Goal: Task Accomplishment & Management: Use online tool/utility

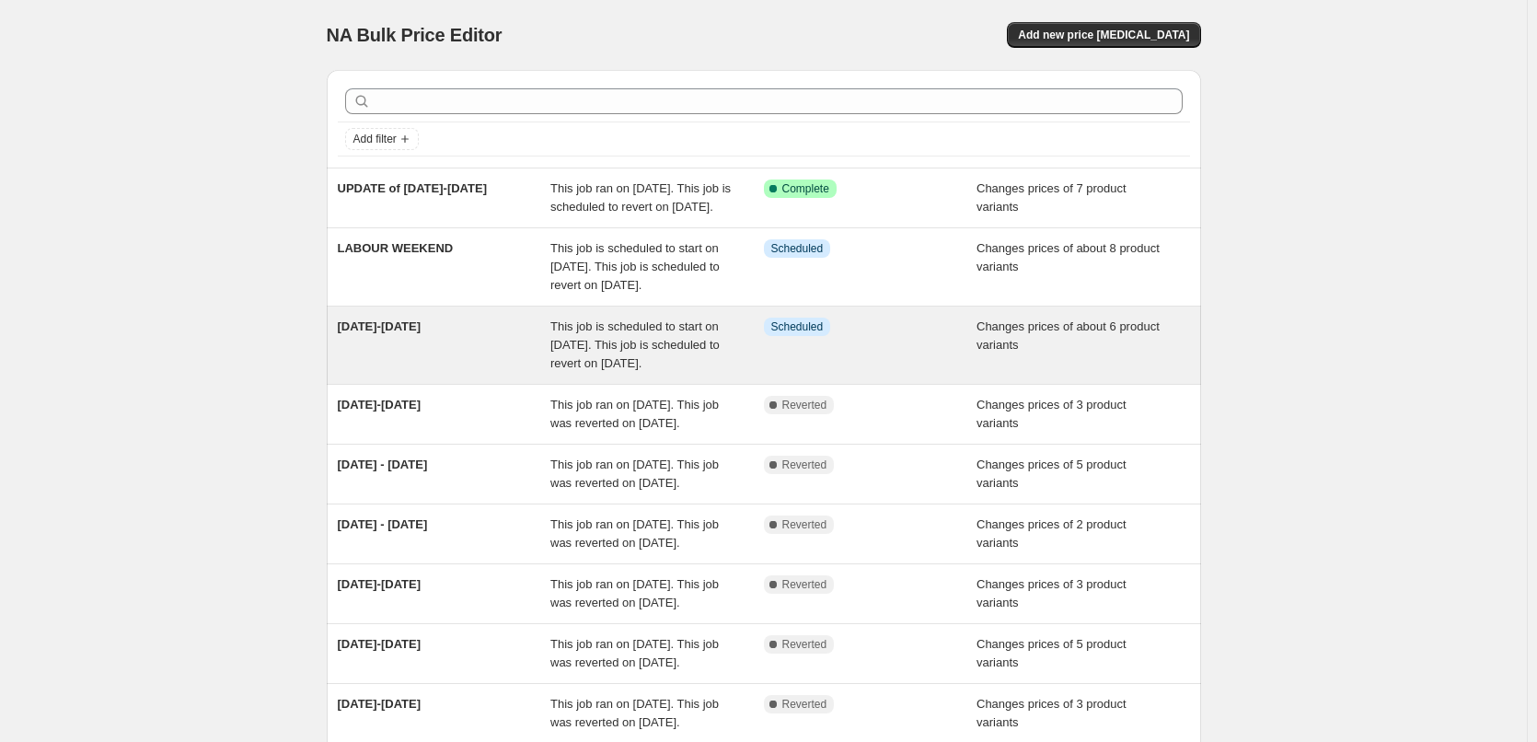
click at [609, 370] on span "This job is scheduled to start on October 16, 2025. This job is scheduled to re…" at bounding box center [635, 344] width 169 height 51
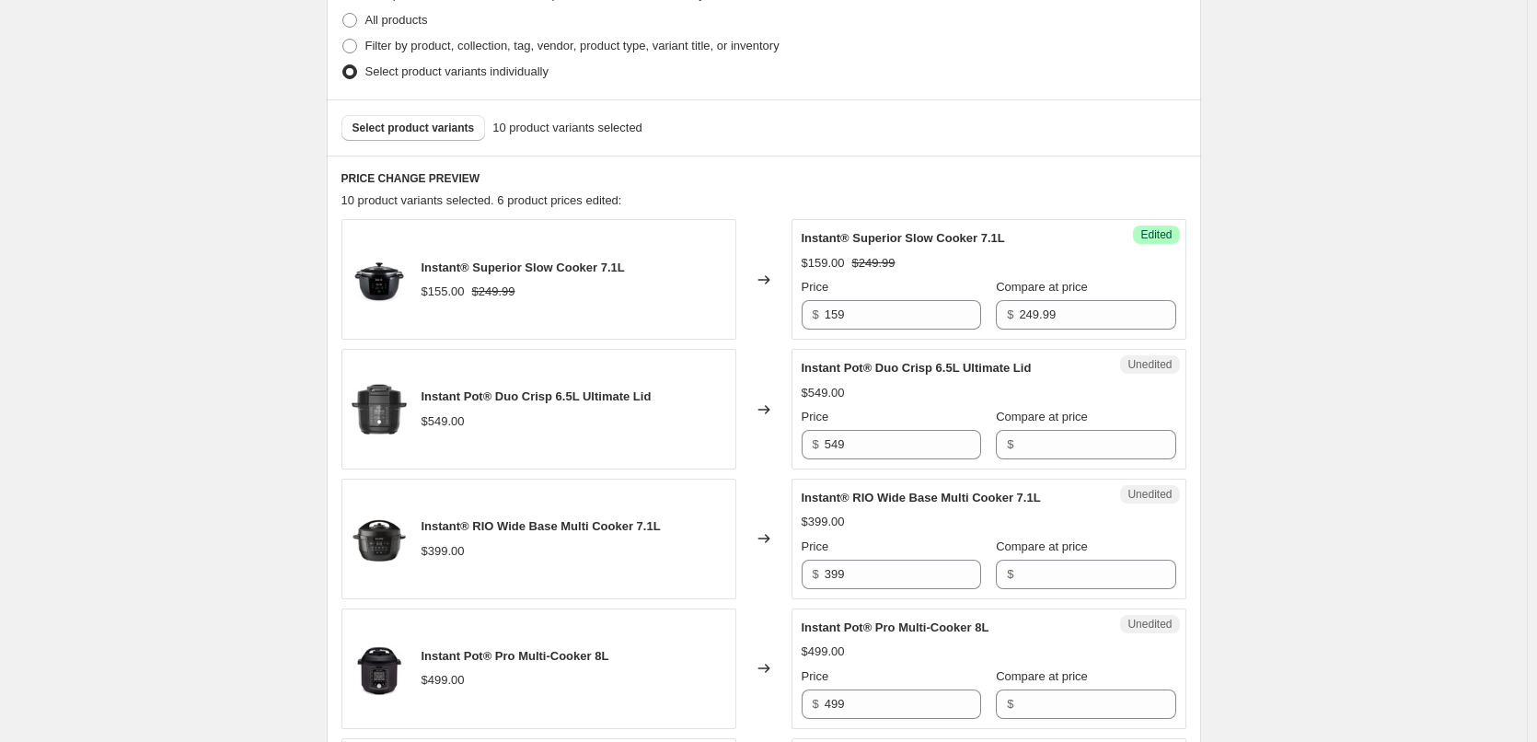
scroll to position [829, 0]
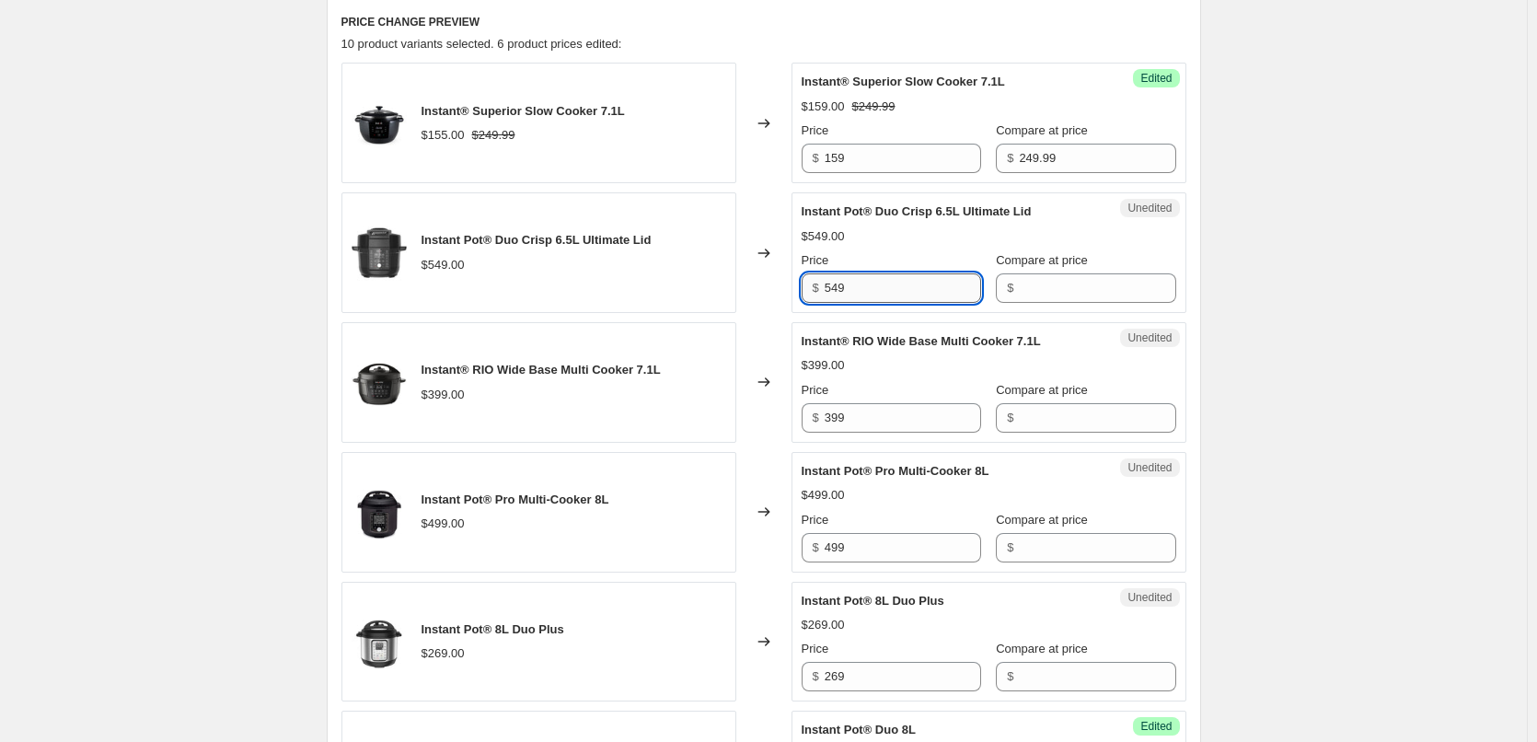
click at [909, 301] on input "549" at bounding box center [903, 287] width 157 height 29
drag, startPoint x: 896, startPoint y: 298, endPoint x: 776, endPoint y: 296, distance: 119.7
click at [776, 296] on div "Instant Pot® Duo Crisp 6.5L Ultimate Lid $549.00 Changed to Unedited Instant Po…" at bounding box center [764, 252] width 845 height 121
click at [906, 285] on input "549" at bounding box center [903, 287] width 157 height 29
drag, startPoint x: 906, startPoint y: 285, endPoint x: 817, endPoint y: 284, distance: 89.3
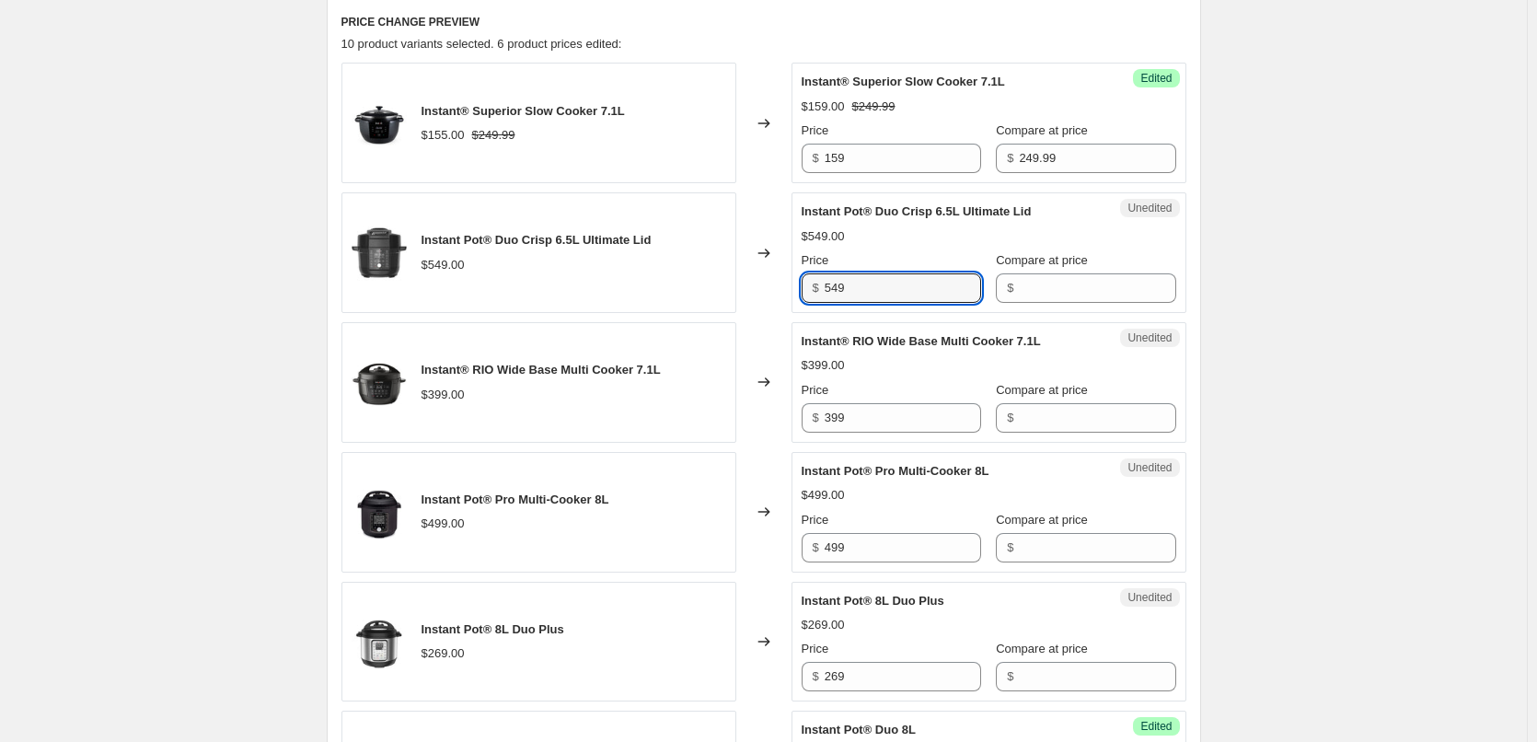
click at [817, 284] on div "$ 549" at bounding box center [892, 287] width 180 height 29
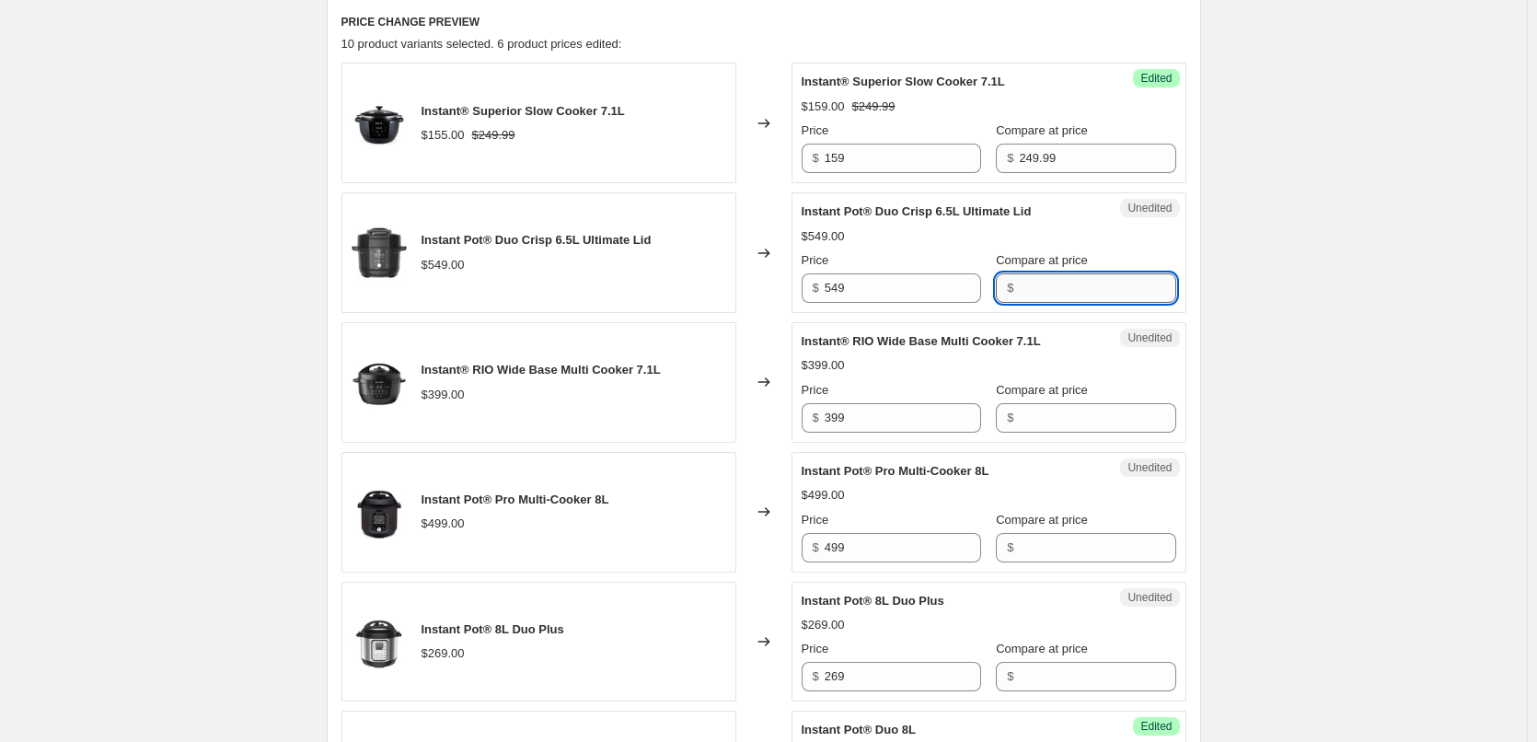
click at [1062, 296] on input "Compare at price" at bounding box center [1097, 287] width 157 height 29
paste input "549"
type input "549"
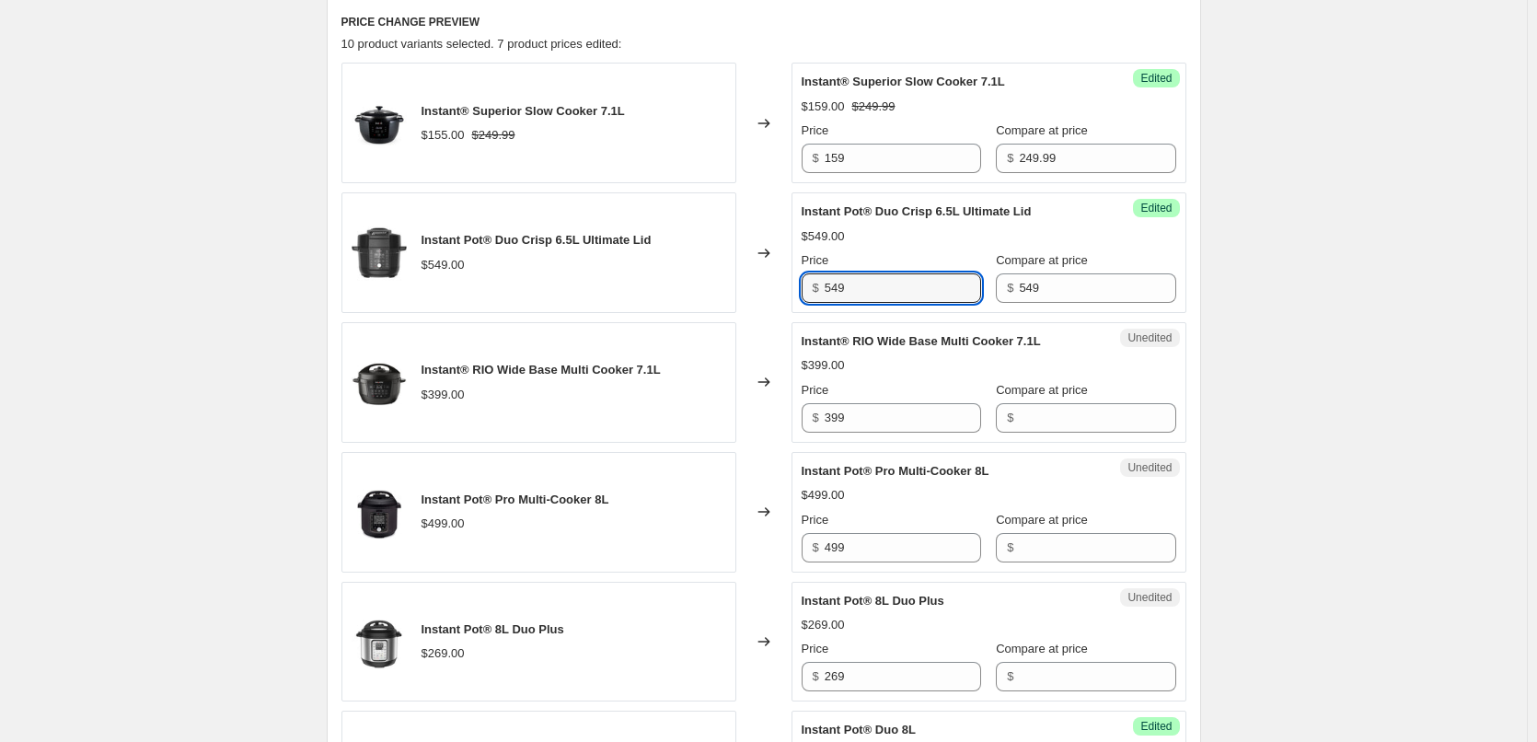
drag, startPoint x: 861, startPoint y: 283, endPoint x: 769, endPoint y: 289, distance: 92.3
click at [769, 289] on div "Instant Pot® Duo Crisp 6.5L Ultimate Lid $549.00 Changed to Success Edited Inst…" at bounding box center [764, 252] width 845 height 121
type input "249"
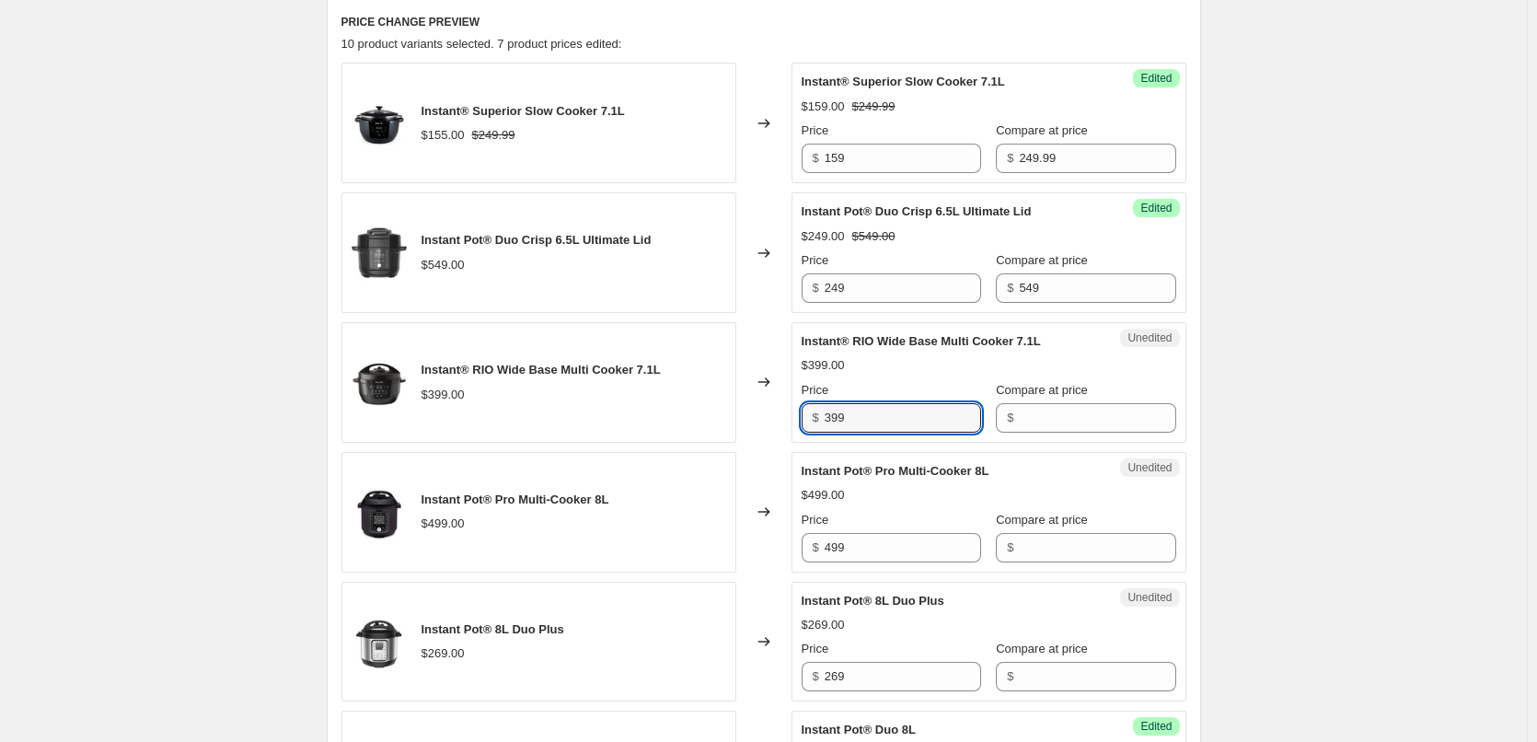
drag, startPoint x: 877, startPoint y: 425, endPoint x: 823, endPoint y: 422, distance: 54.4
click at [823, 422] on div "$ 399" at bounding box center [892, 417] width 180 height 29
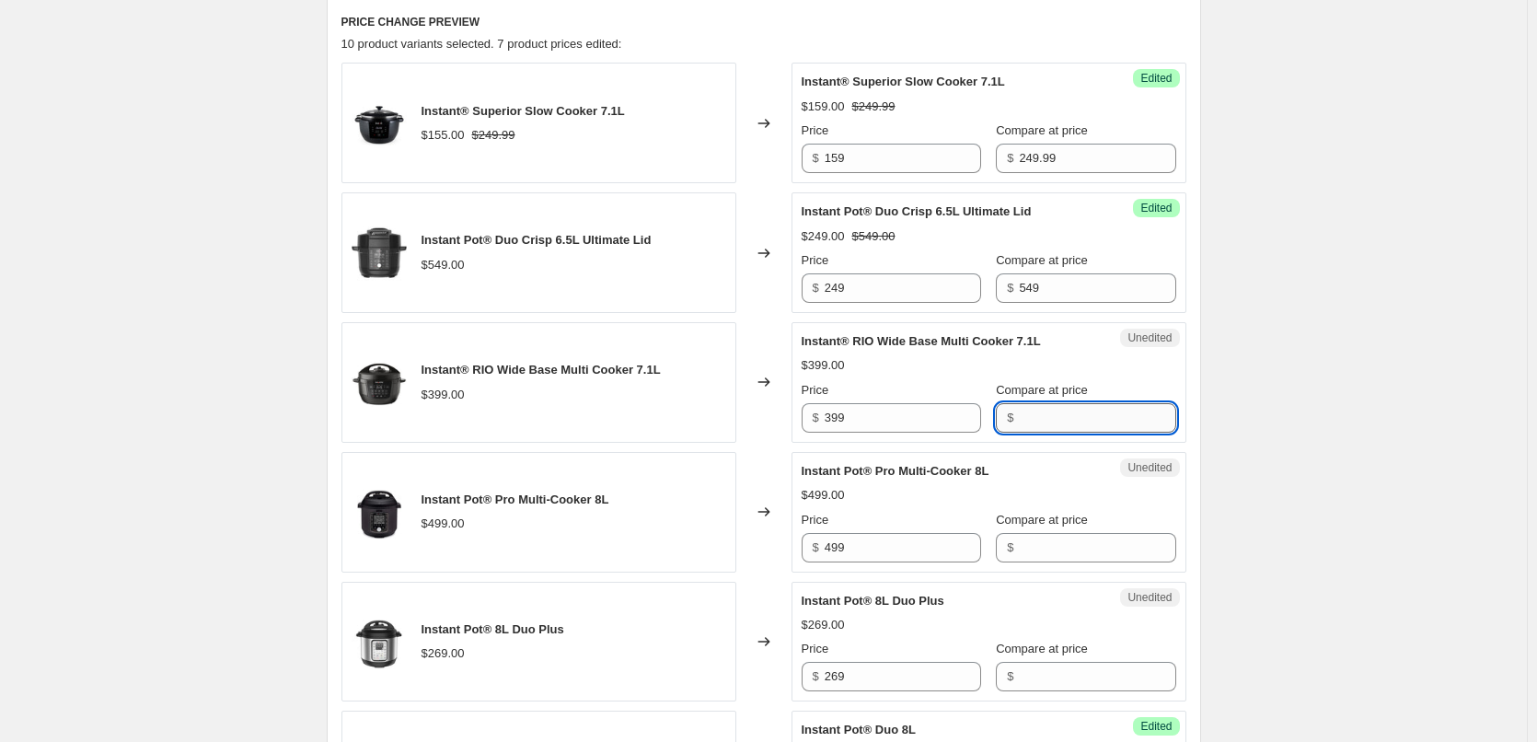
click at [1096, 421] on input "Compare at price" at bounding box center [1097, 417] width 157 height 29
paste input "399"
type input "399"
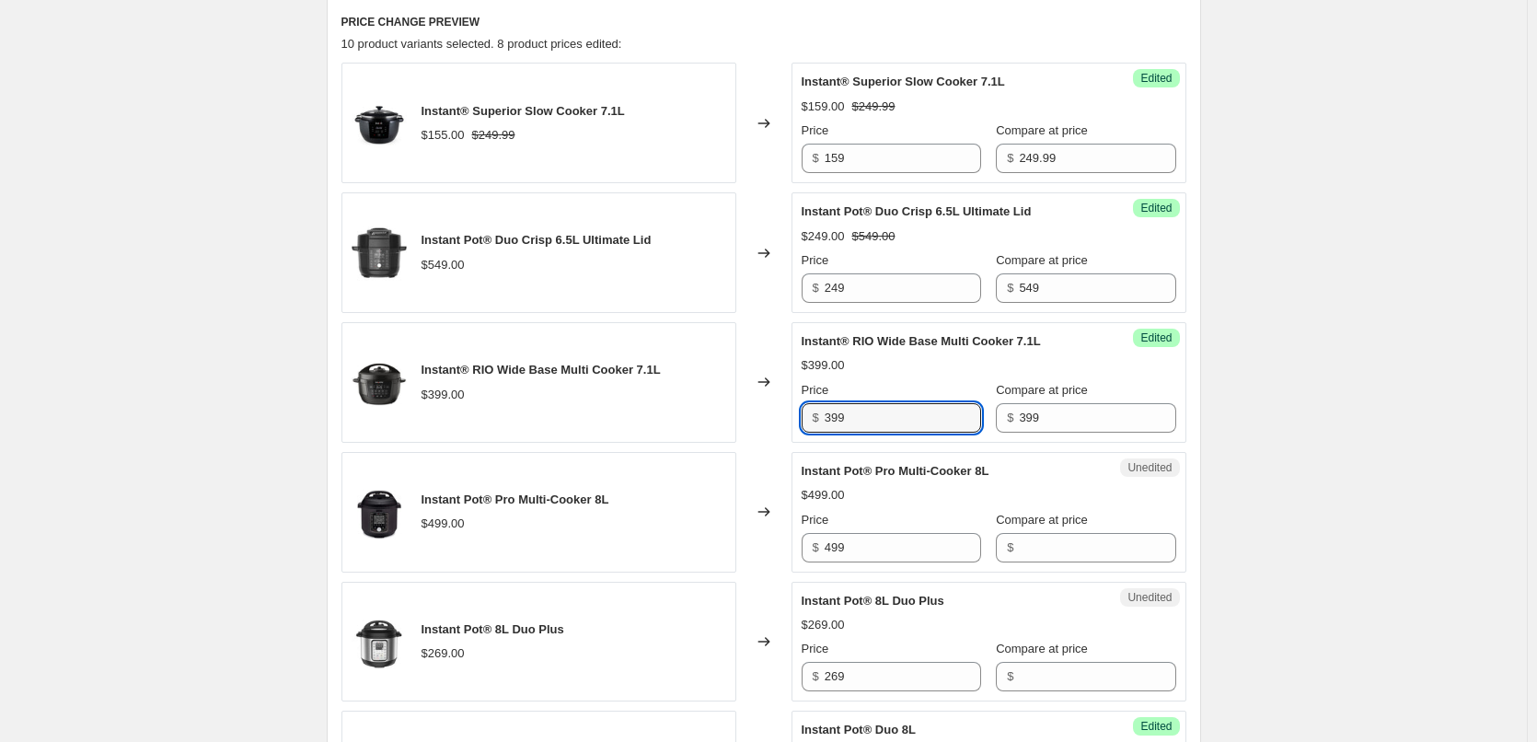
drag, startPoint x: 903, startPoint y: 416, endPoint x: 783, endPoint y: 417, distance: 119.7
click at [783, 417] on div "Instant® RIO Wide Base Multi Cooker 7.1L $399.00 Changed to Success Edited Inst…" at bounding box center [764, 382] width 845 height 121
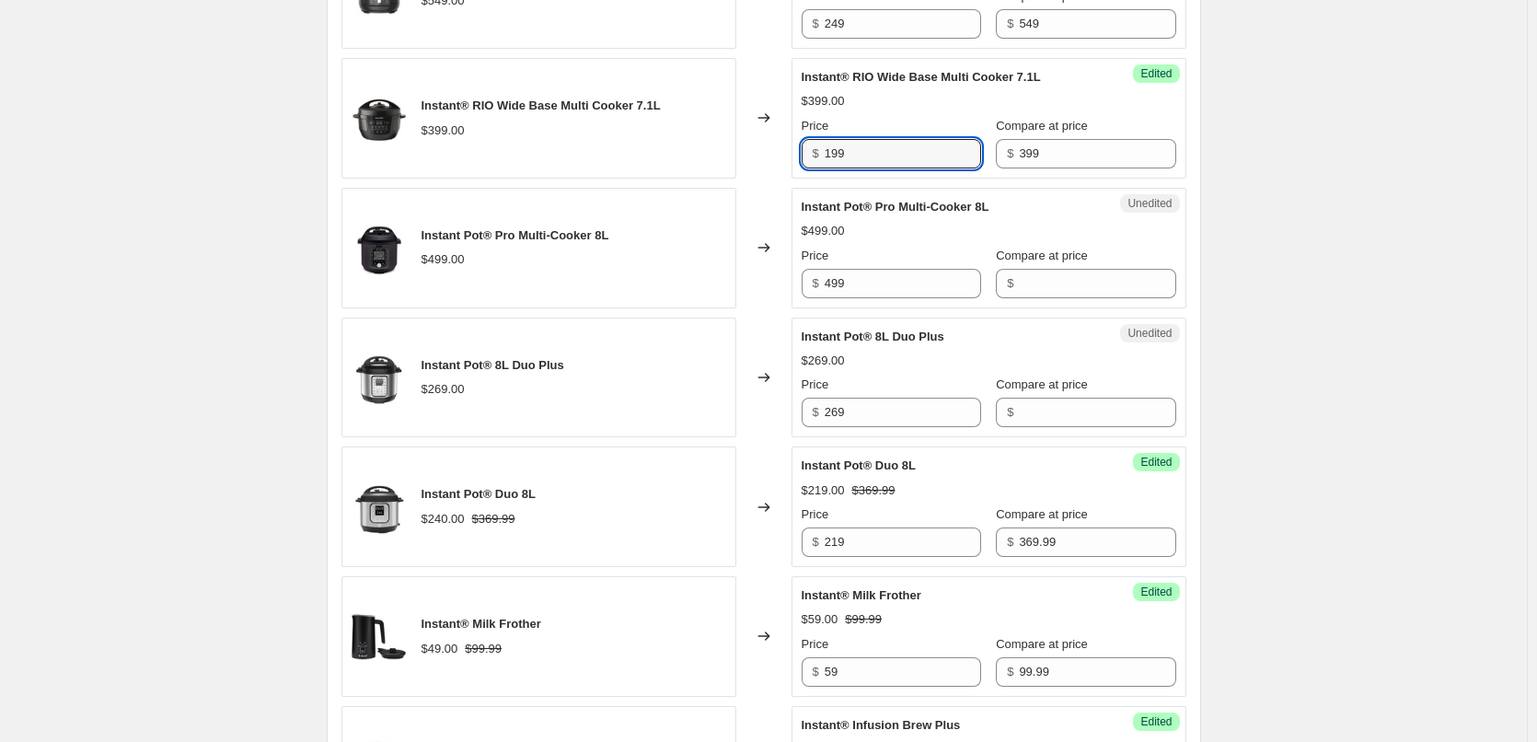
scroll to position [1105, 0]
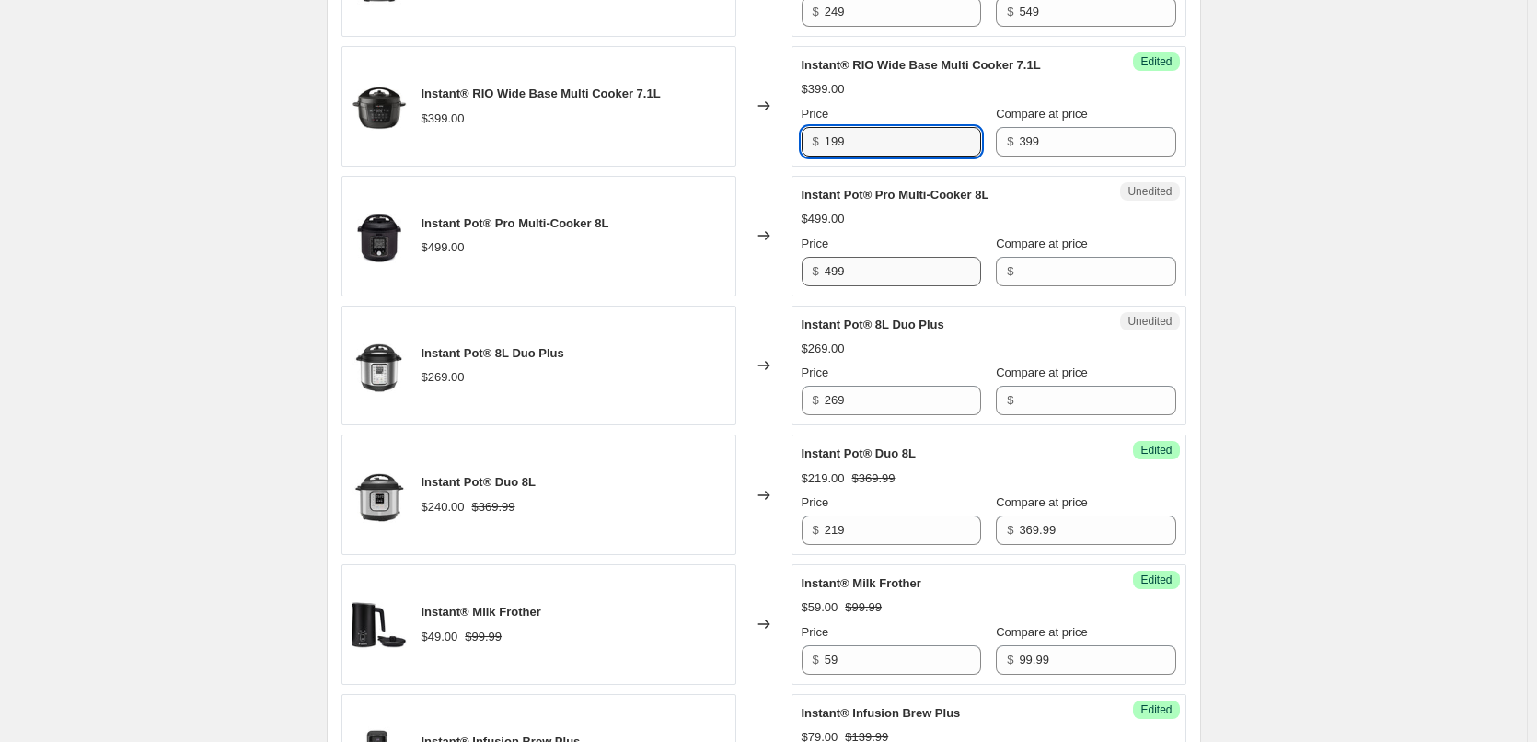
type input "199"
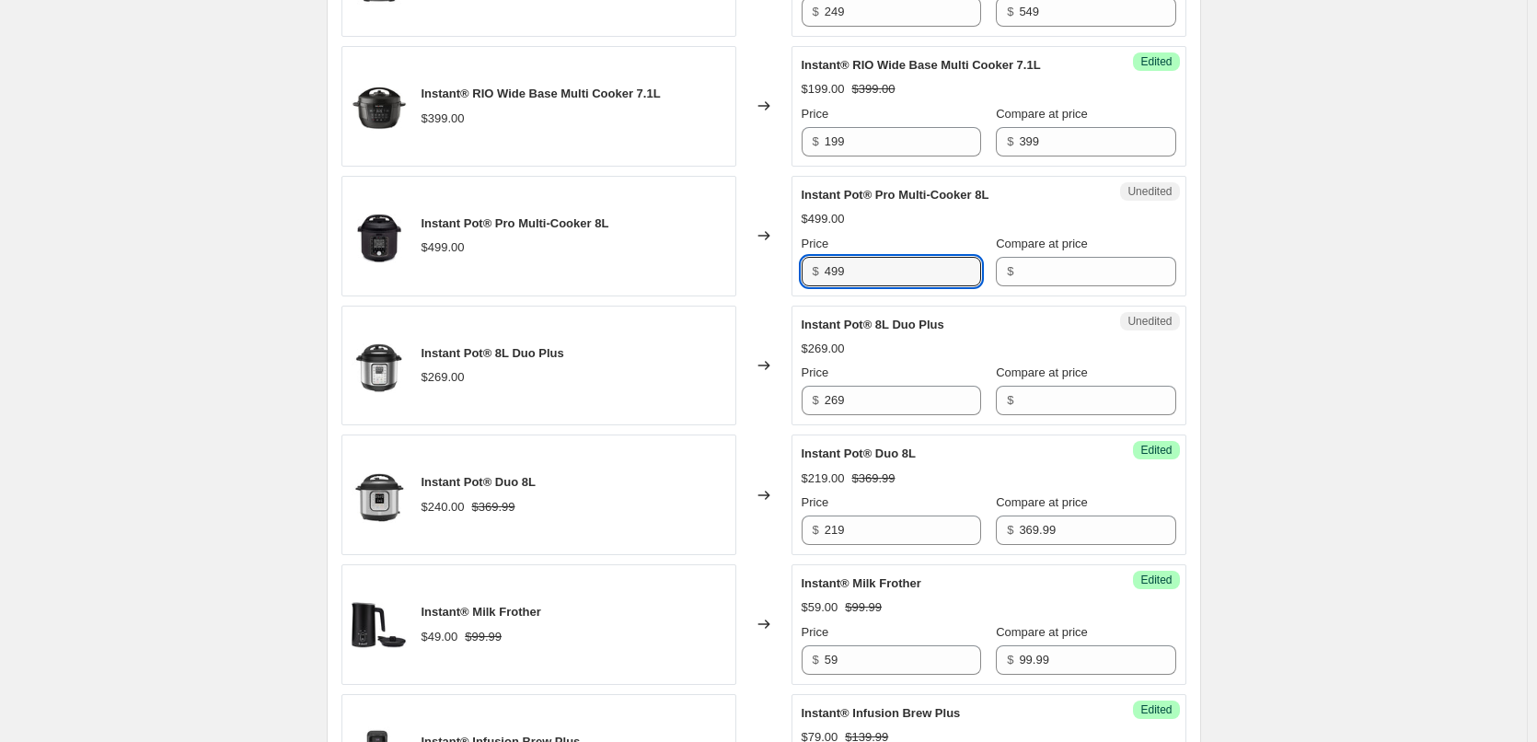
drag, startPoint x: 859, startPoint y: 273, endPoint x: 796, endPoint y: 271, distance: 62.7
click at [796, 271] on div "Unedited Instant Pot® Pro Multi-Cooker 8L $499.00 Price $ 499 Compare at price $" at bounding box center [989, 236] width 395 height 121
click at [1078, 273] on input "Compare at price" at bounding box center [1097, 271] width 157 height 29
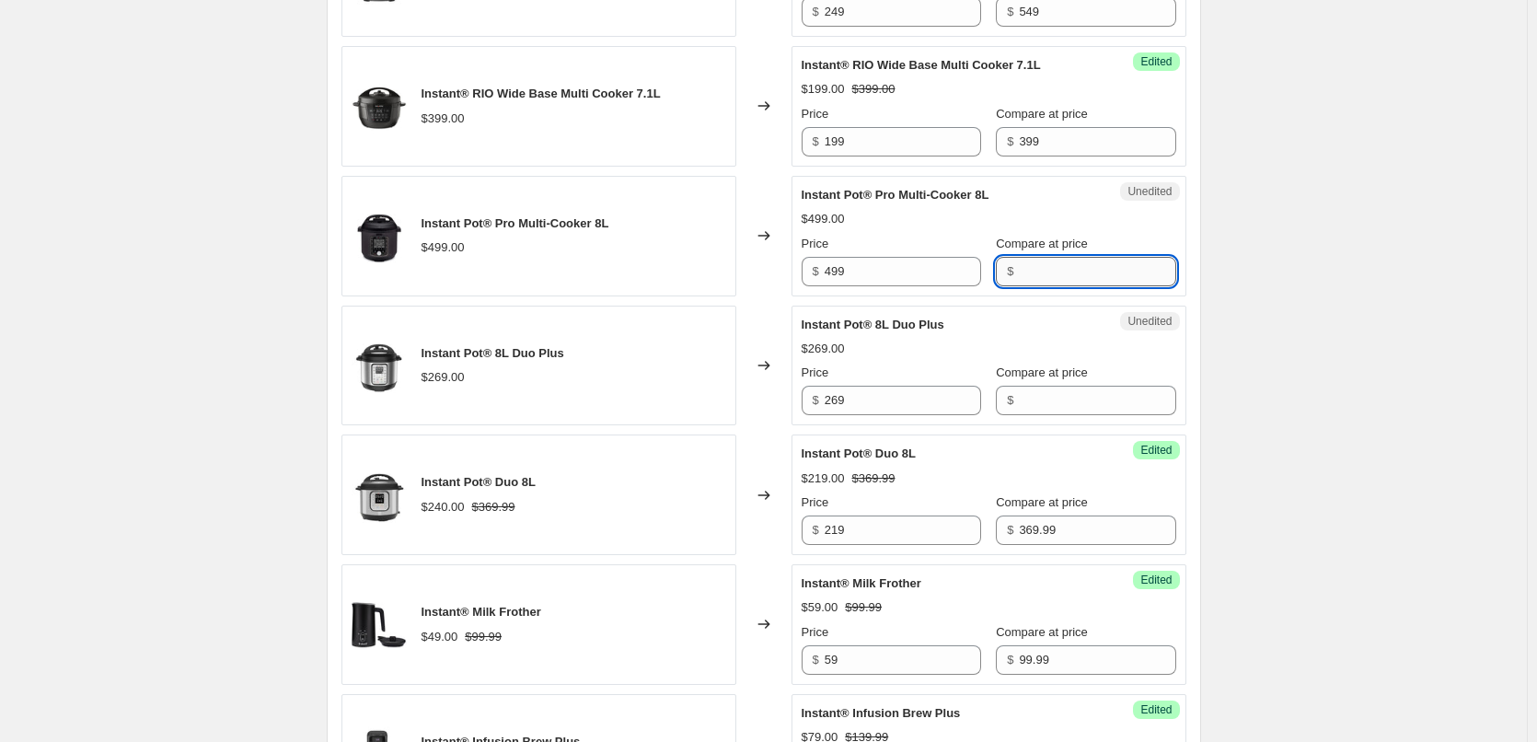
paste input "499"
type input "499"
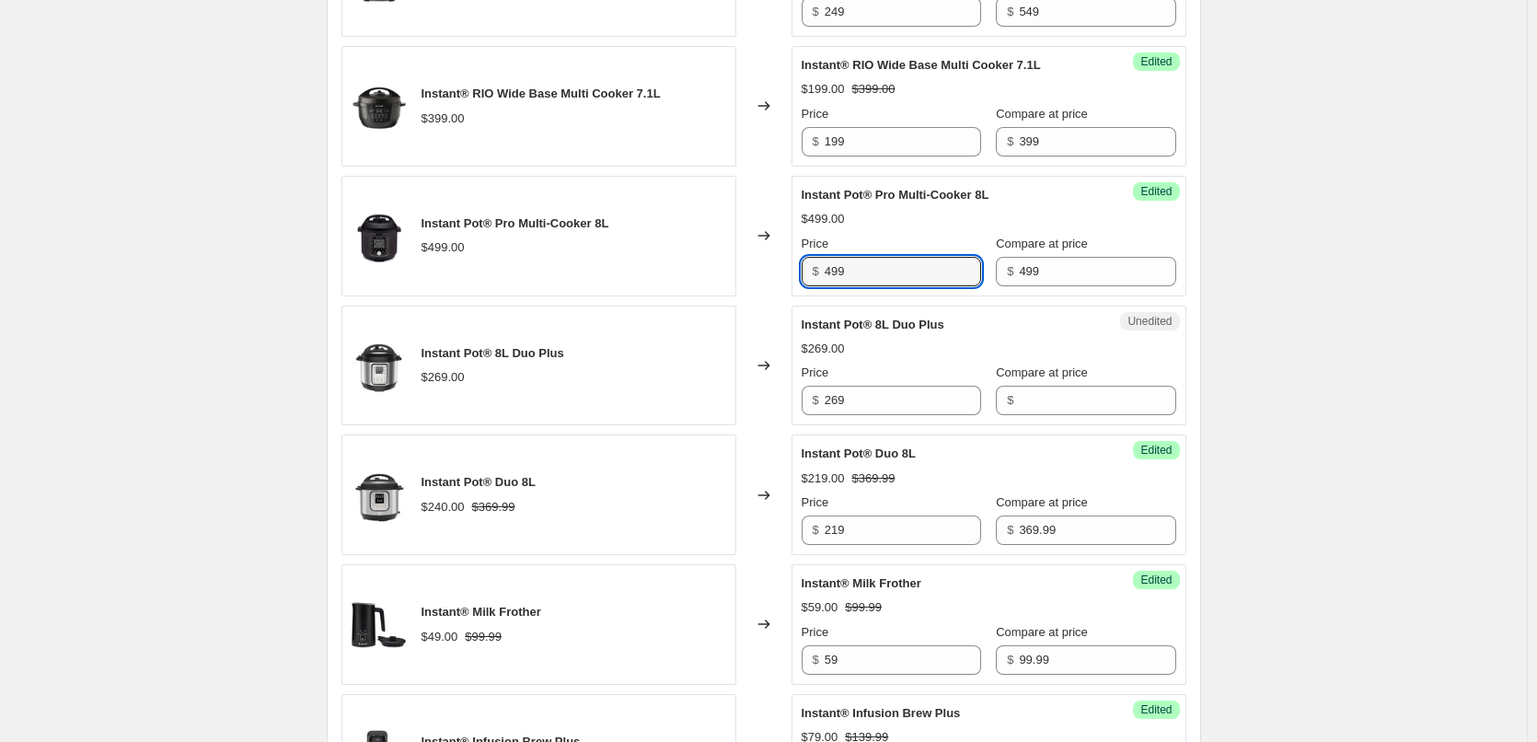
drag, startPoint x: 887, startPoint y: 278, endPoint x: 763, endPoint y: 276, distance: 124.3
click at [763, 276] on div "Instant Pot® Pro Multi-Cooker 8L $499.00 Changed to Success Edited Instant Pot®…" at bounding box center [764, 236] width 845 height 121
type input "299"
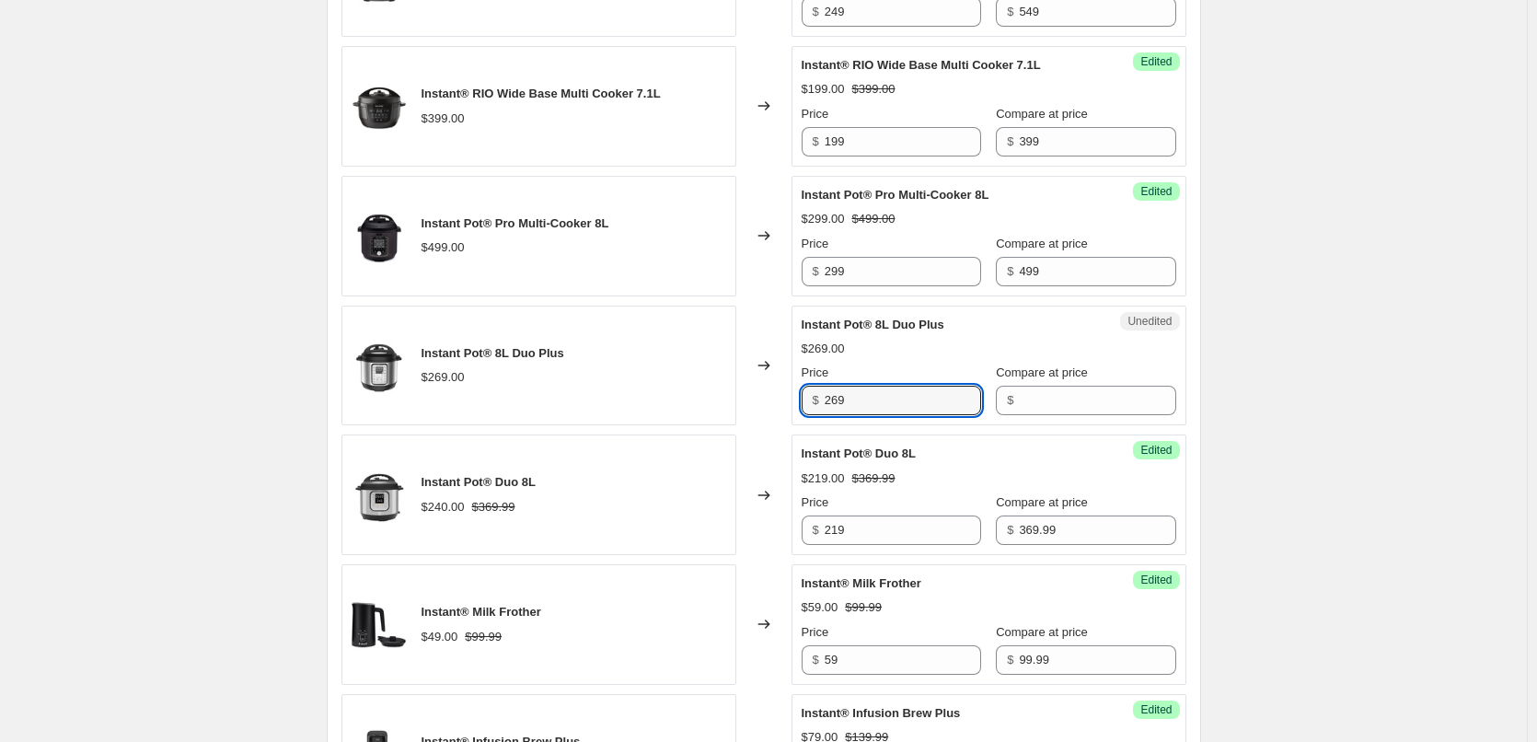
drag, startPoint x: 892, startPoint y: 395, endPoint x: 766, endPoint y: 384, distance: 126.6
click at [766, 384] on div "Instant Pot® 8L Duo Plus $269.00 Changed to Unedited Instant Pot® 8L Duo Plus $…" at bounding box center [764, 366] width 845 height 121
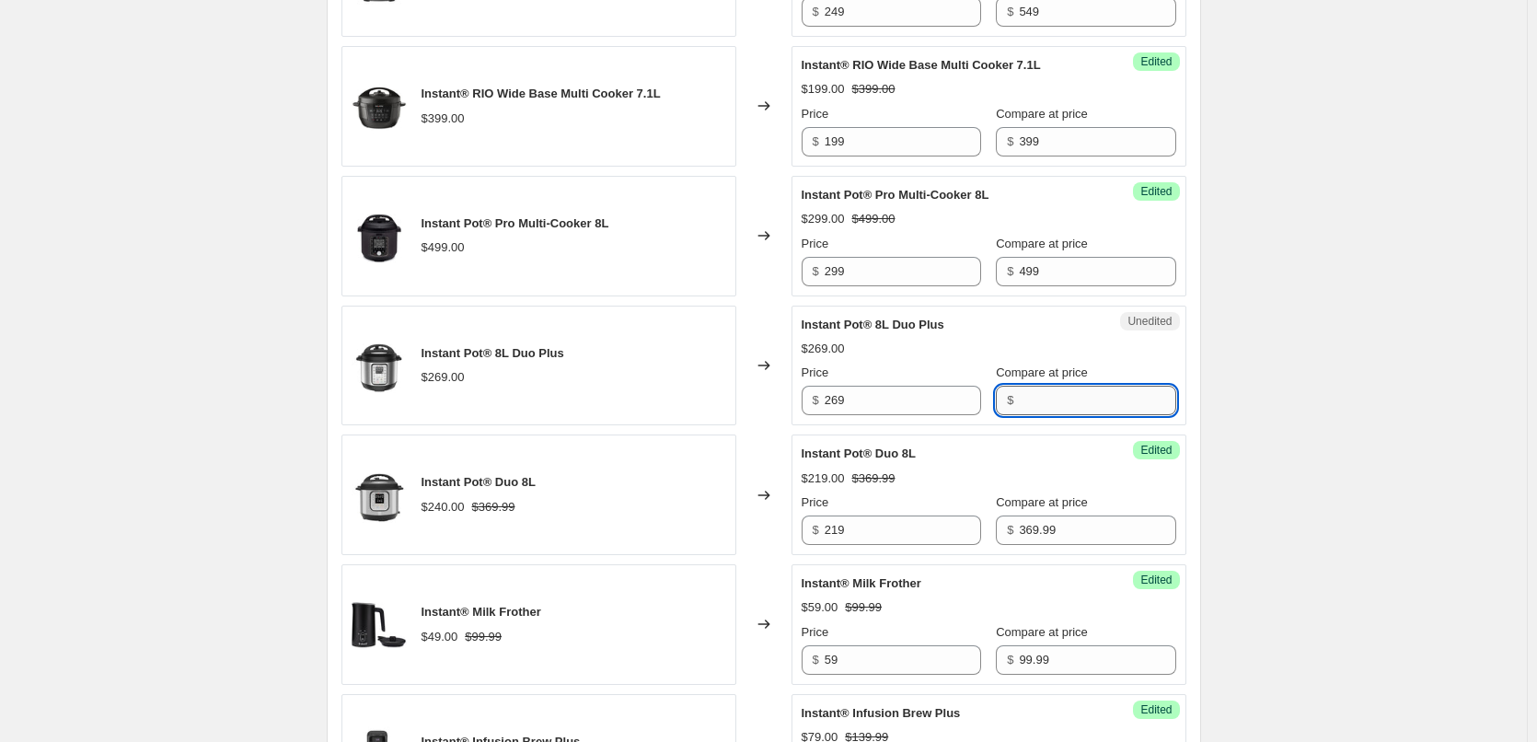
click at [1078, 406] on input "Compare at price" at bounding box center [1097, 400] width 157 height 29
paste input "269"
type input "269"
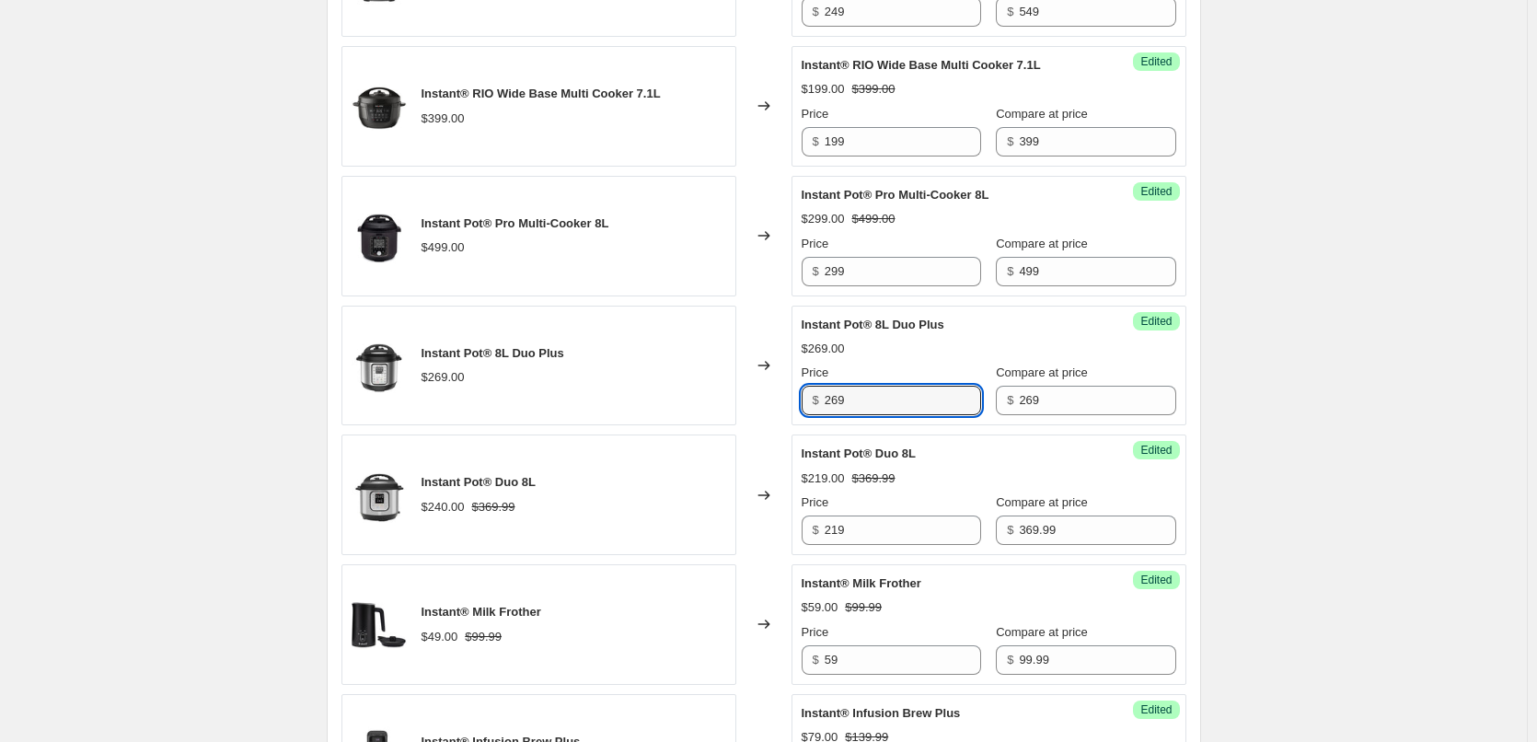
drag, startPoint x: 790, startPoint y: 393, endPoint x: 781, endPoint y: 394, distance: 9.3
click at [781, 394] on div "Instant Pot® 8L Duo Plus $269.00 Changed to Success Edited Instant Pot® 8L Duo …" at bounding box center [764, 366] width 845 height 121
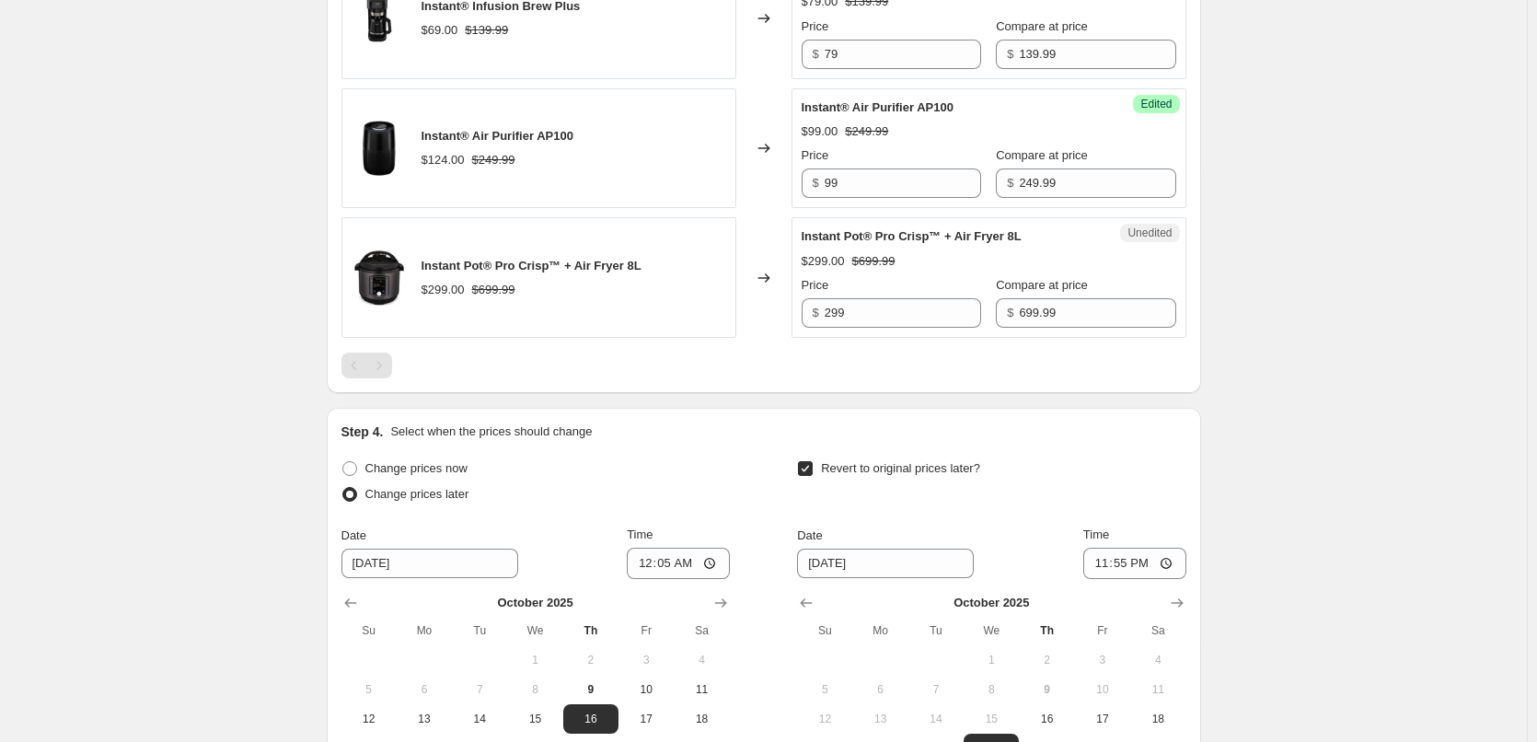
scroll to position [1841, 0]
type input "209"
click at [938, 296] on div "Price $ 299" at bounding box center [892, 301] width 180 height 52
click at [922, 308] on input "299" at bounding box center [903, 311] width 157 height 29
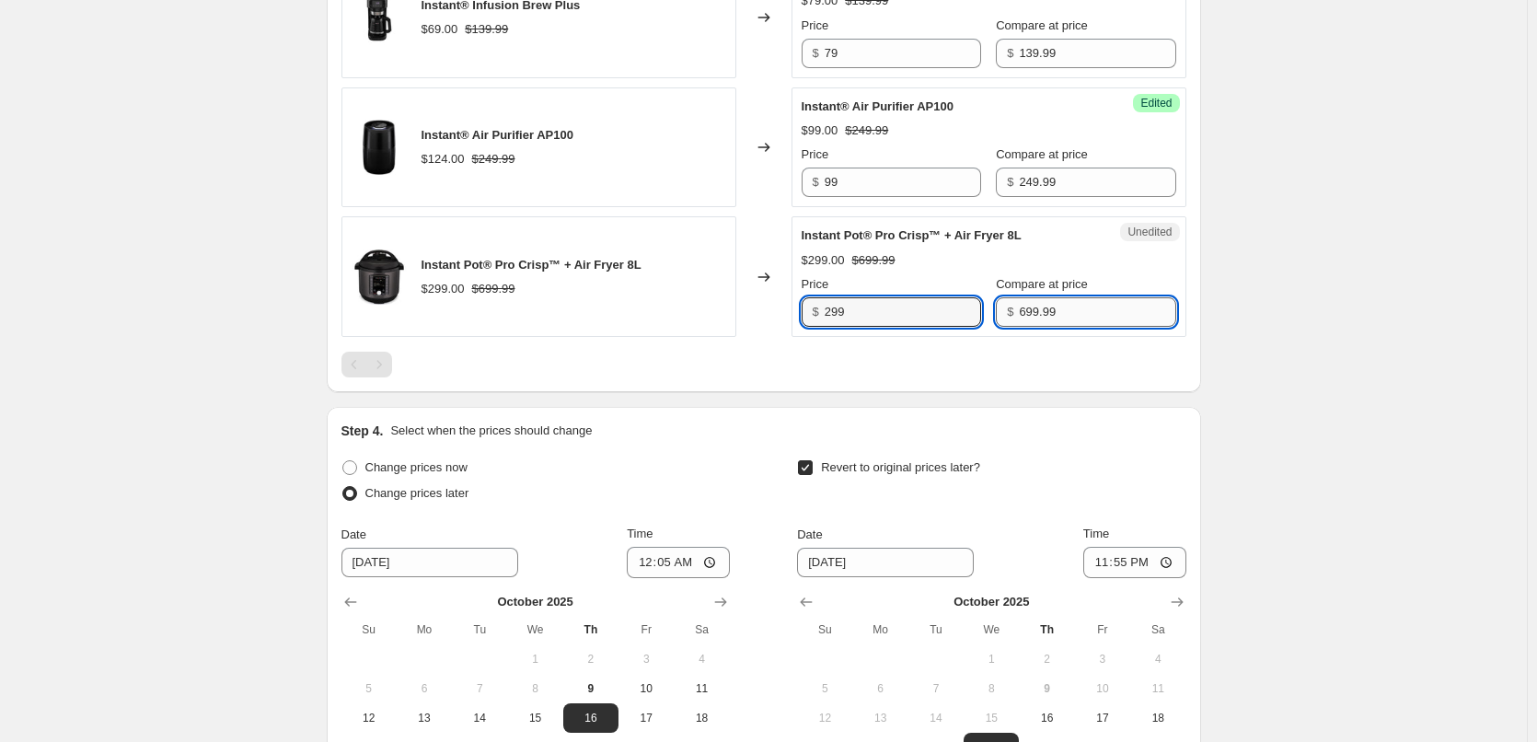
click at [1109, 307] on input "699.99" at bounding box center [1097, 311] width 157 height 29
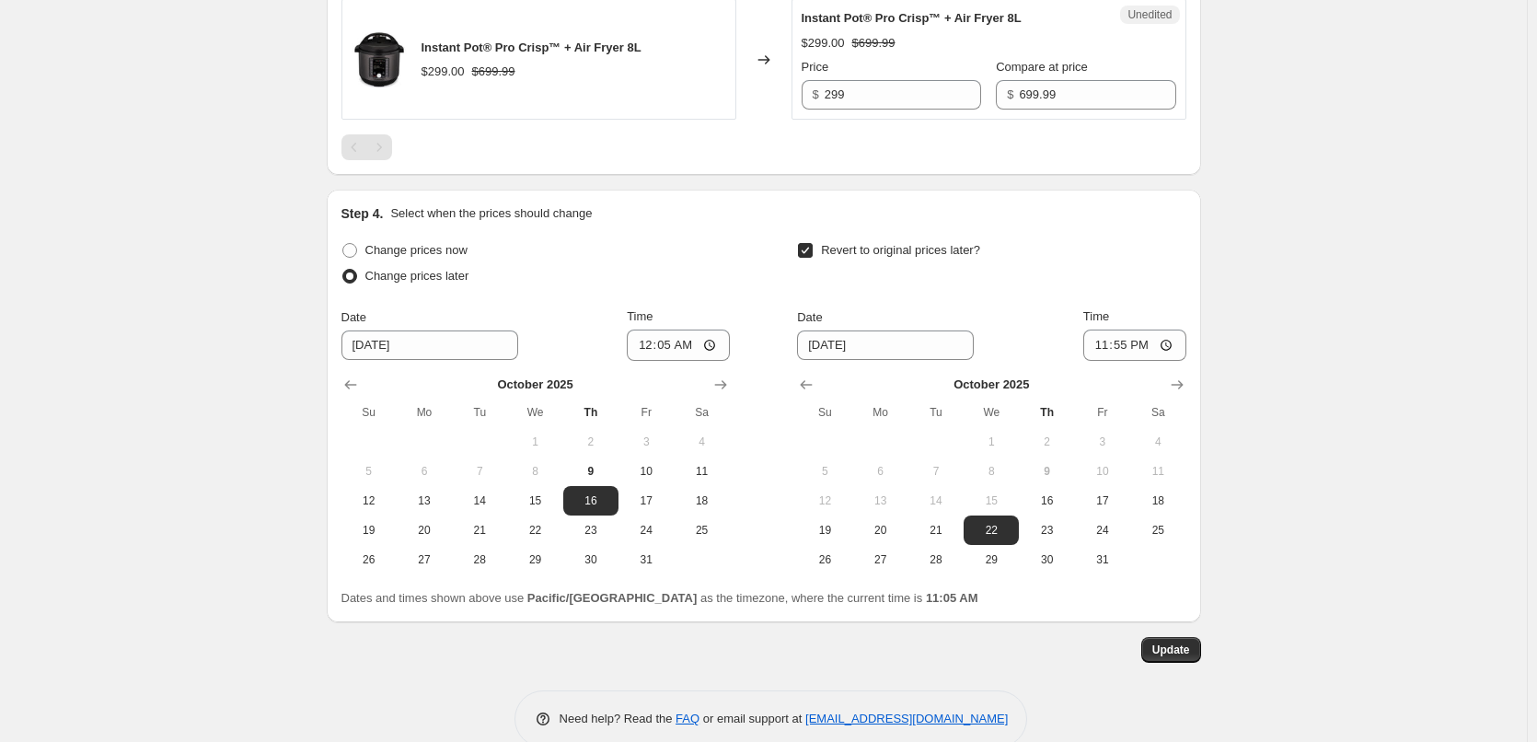
scroll to position [2092, 0]
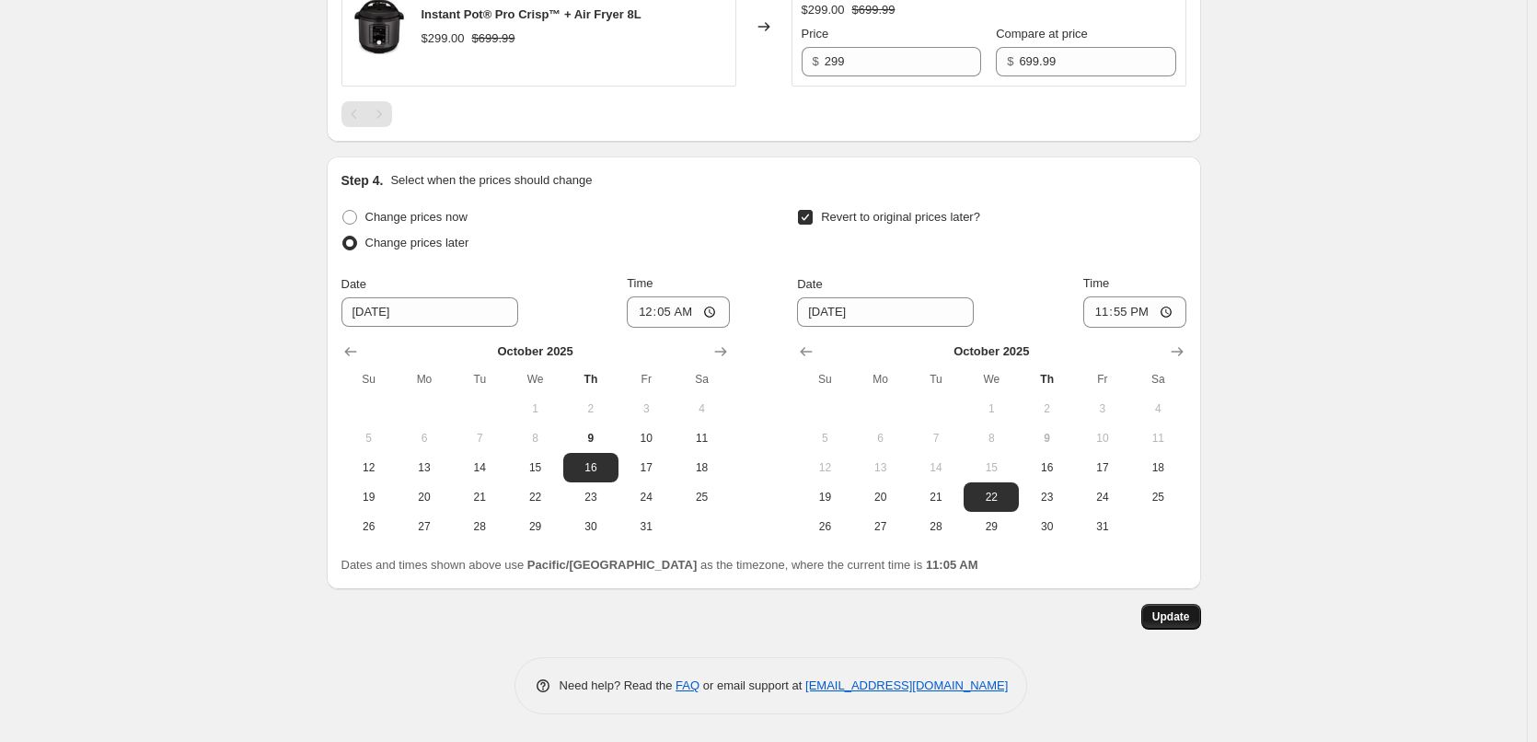
click at [1180, 622] on span "Update" at bounding box center [1172, 616] width 38 height 15
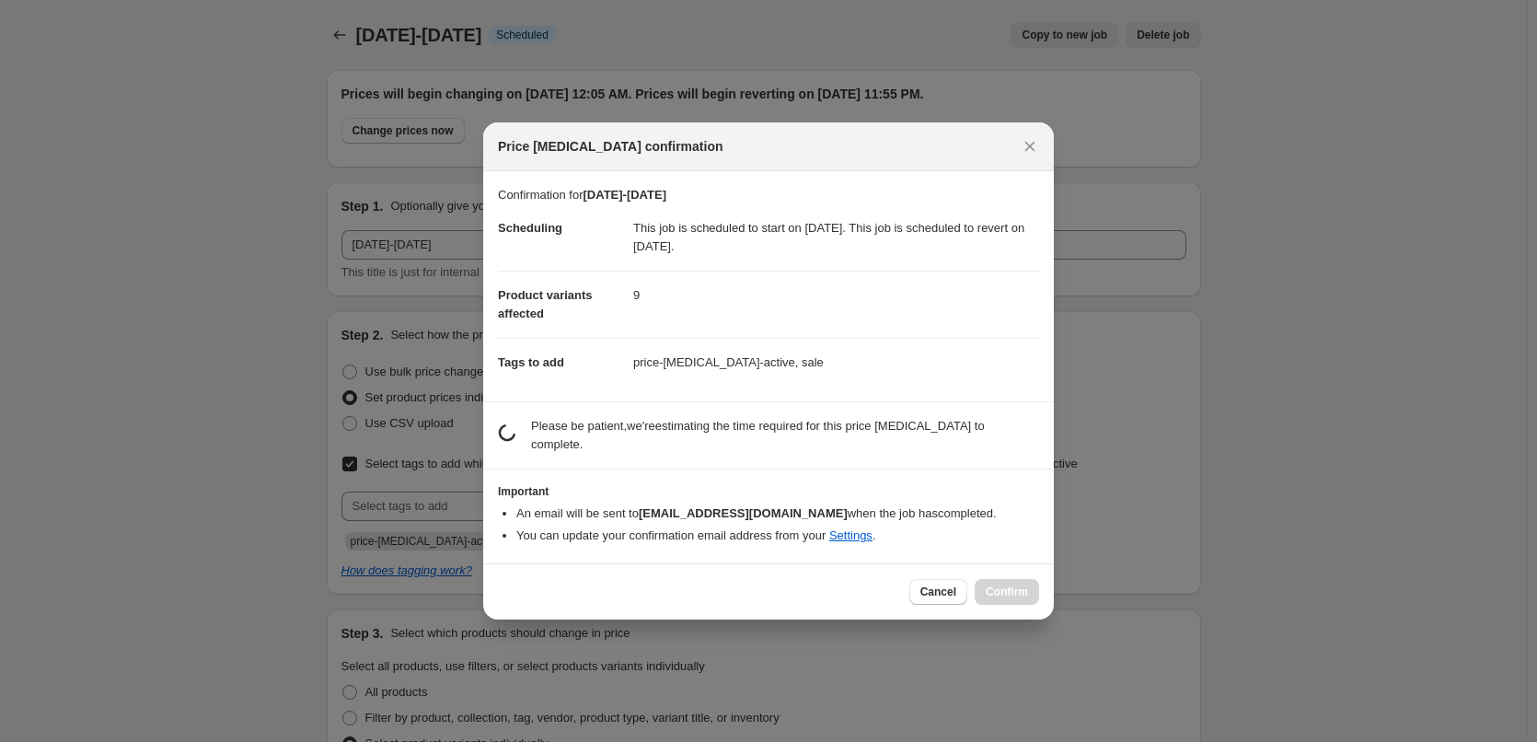
scroll to position [0, 0]
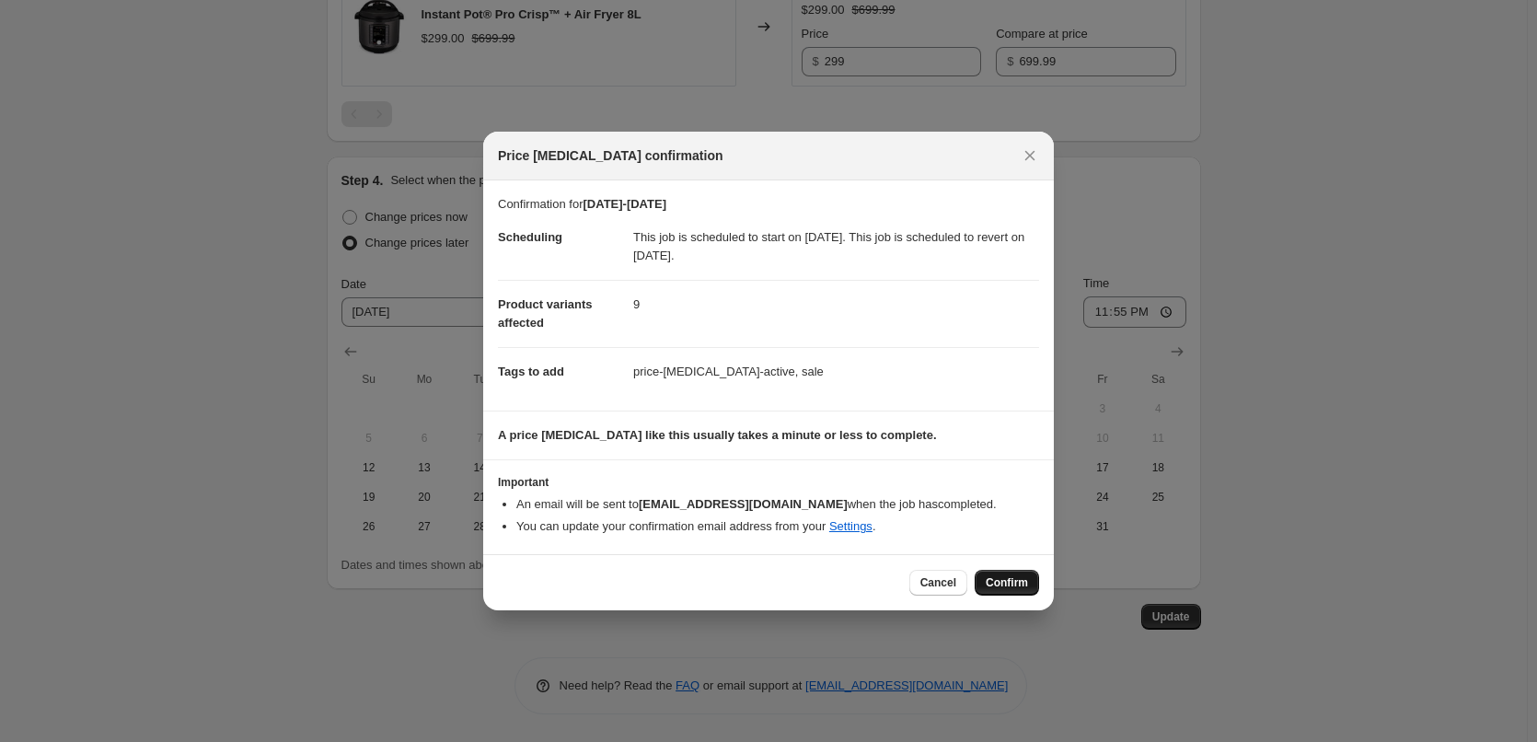
click at [1016, 584] on span "Confirm" at bounding box center [1007, 582] width 42 height 15
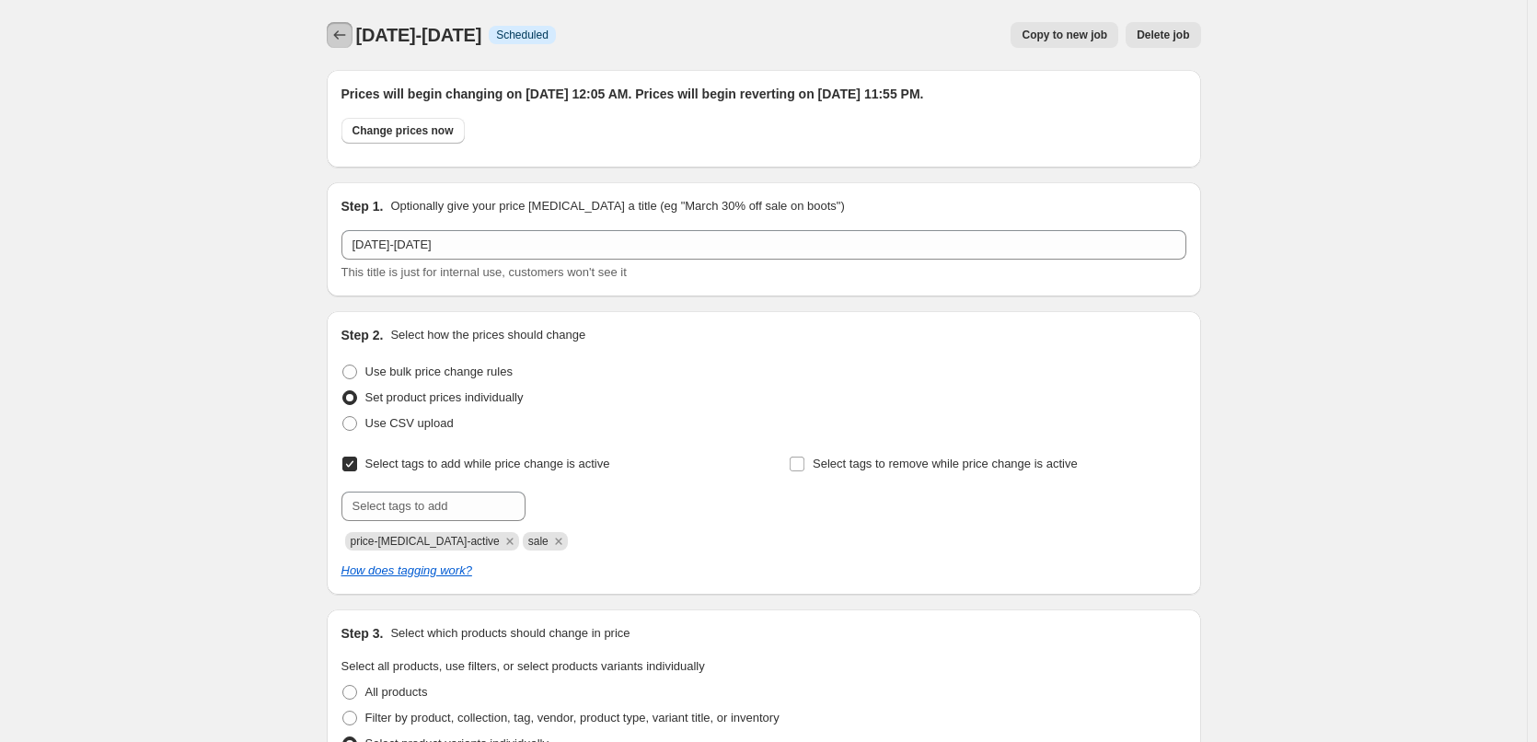
click at [335, 34] on icon "Price change jobs" at bounding box center [340, 35] width 18 height 18
